Goal: Find specific page/section: Find specific page/section

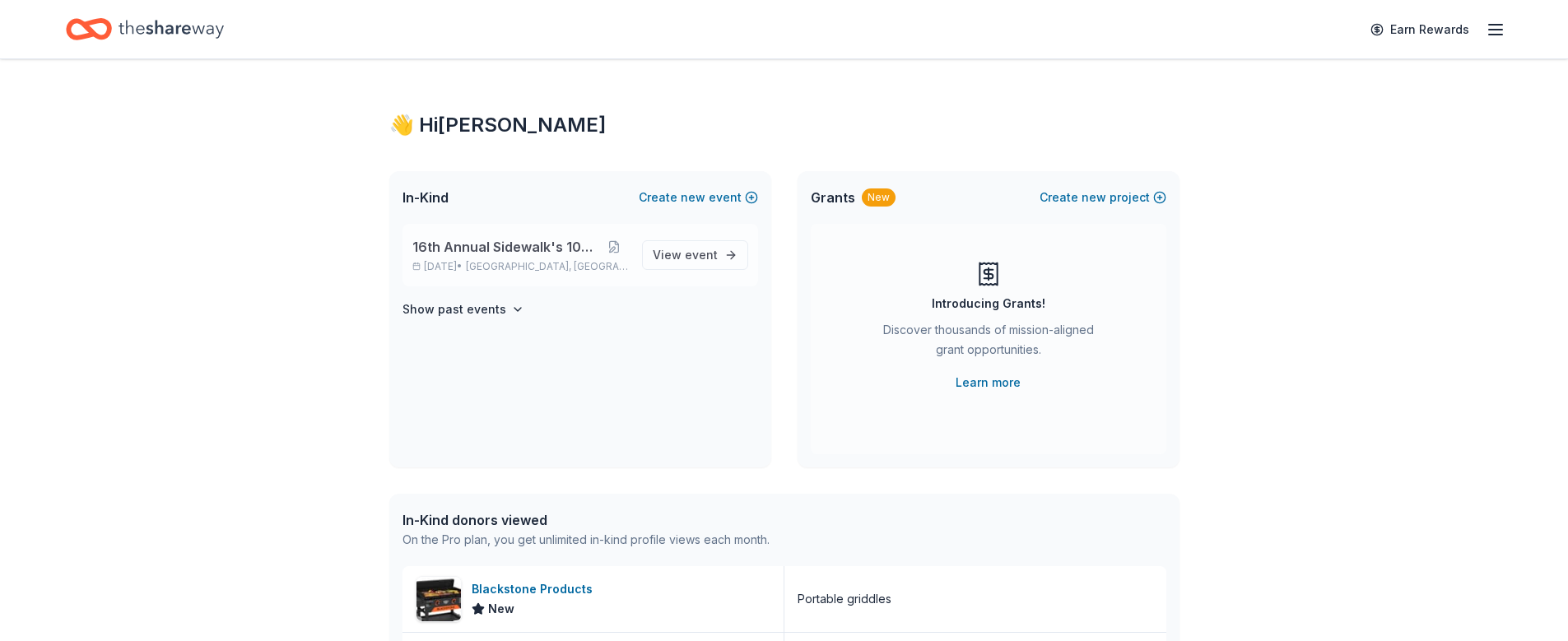
click at [484, 243] on span "16th Annual Sidewalk's 10k Party" at bounding box center [506, 247] width 188 height 20
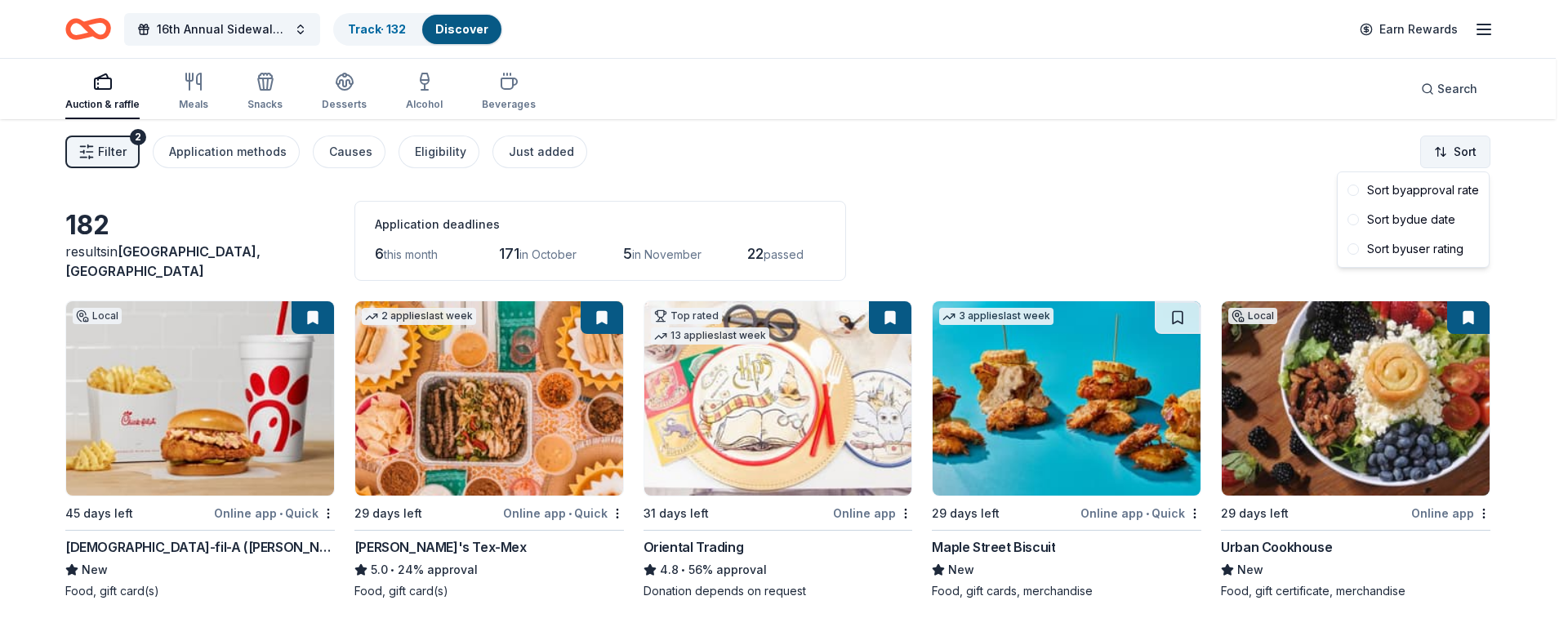
click at [1450, 154] on html "16th Annual Sidewalk's 10k Party Track · 132 Discover Earn Rewards Auction & ra…" at bounding box center [784, 318] width 1568 height 636
click at [1420, 221] on div "Sort by due date" at bounding box center [1414, 219] width 145 height 30
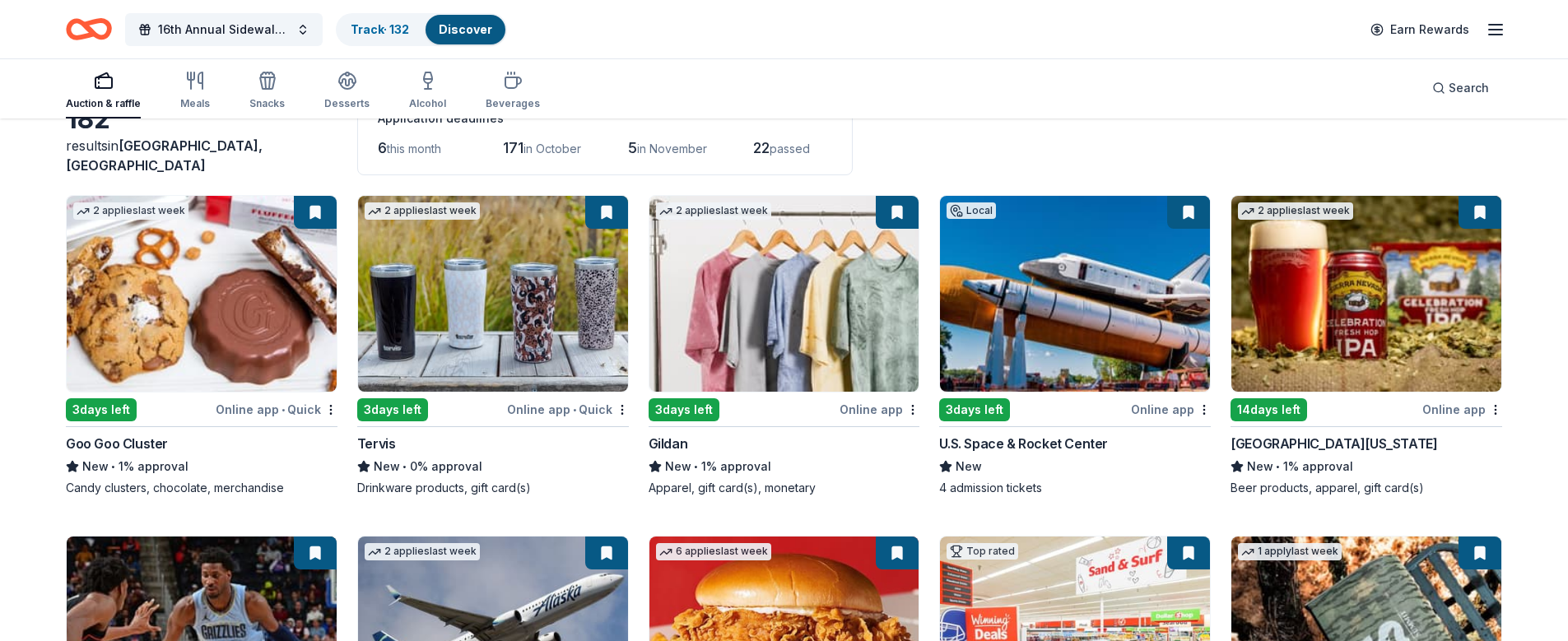
scroll to position [126, 0]
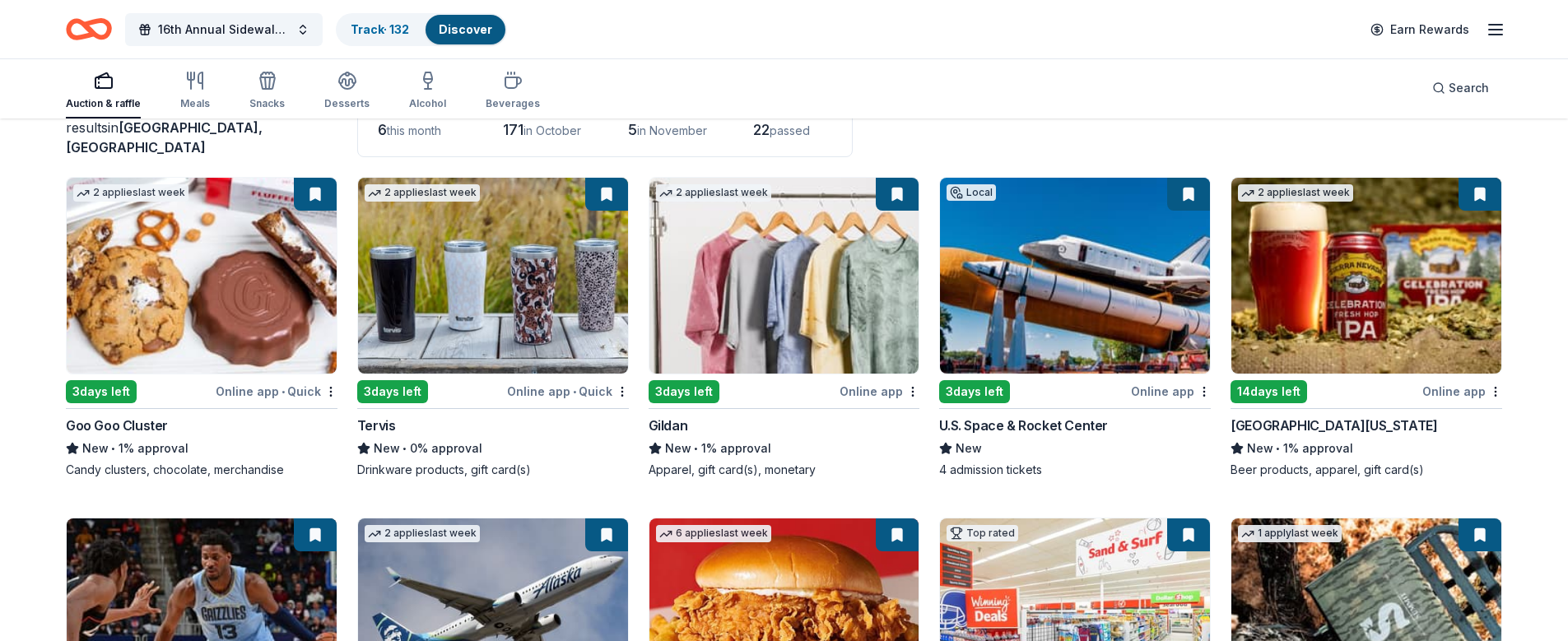
click at [1373, 312] on img at bounding box center [1366, 275] width 270 height 196
